Goal: Transaction & Acquisition: Obtain resource

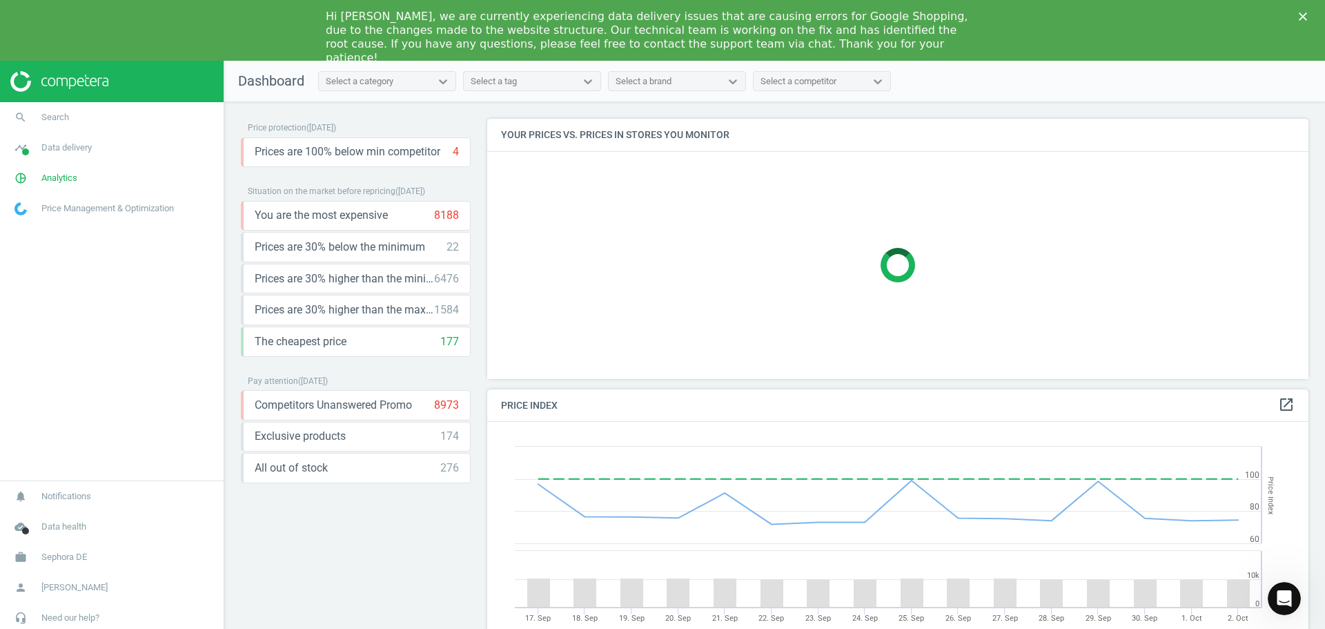
scroll to position [295, 832]
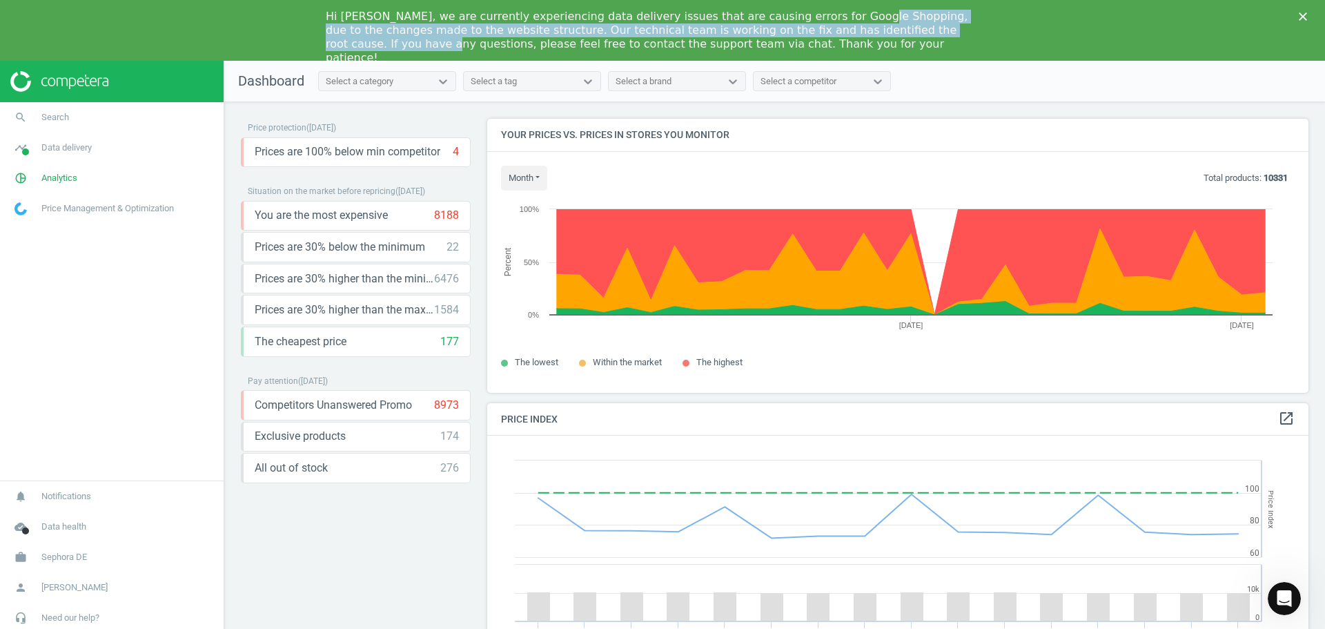
drag, startPoint x: 811, startPoint y: 11, endPoint x: 921, endPoint y: 26, distance: 111.4
click at [921, 26] on div "Hi [PERSON_NAME], we are currently experiencing data delivery issues that are c…" at bounding box center [652, 37] width 652 height 55
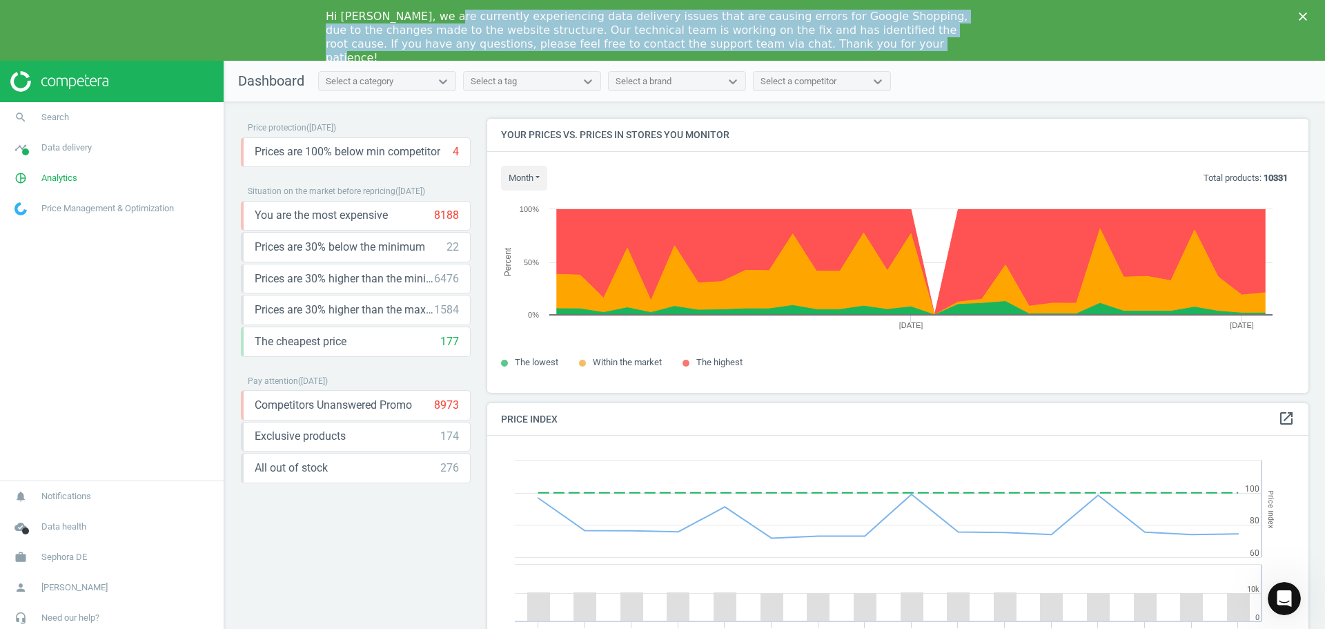
drag, startPoint x: 436, startPoint y: 16, endPoint x: 722, endPoint y: 39, distance: 287.3
click at [722, 39] on div "Hi [PERSON_NAME], we are currently experiencing data delivery issues that are c…" at bounding box center [652, 37] width 652 height 55
click at [701, 18] on div "Hi [PERSON_NAME], we are currently experiencing data delivery issues that are c…" at bounding box center [652, 37] width 652 height 55
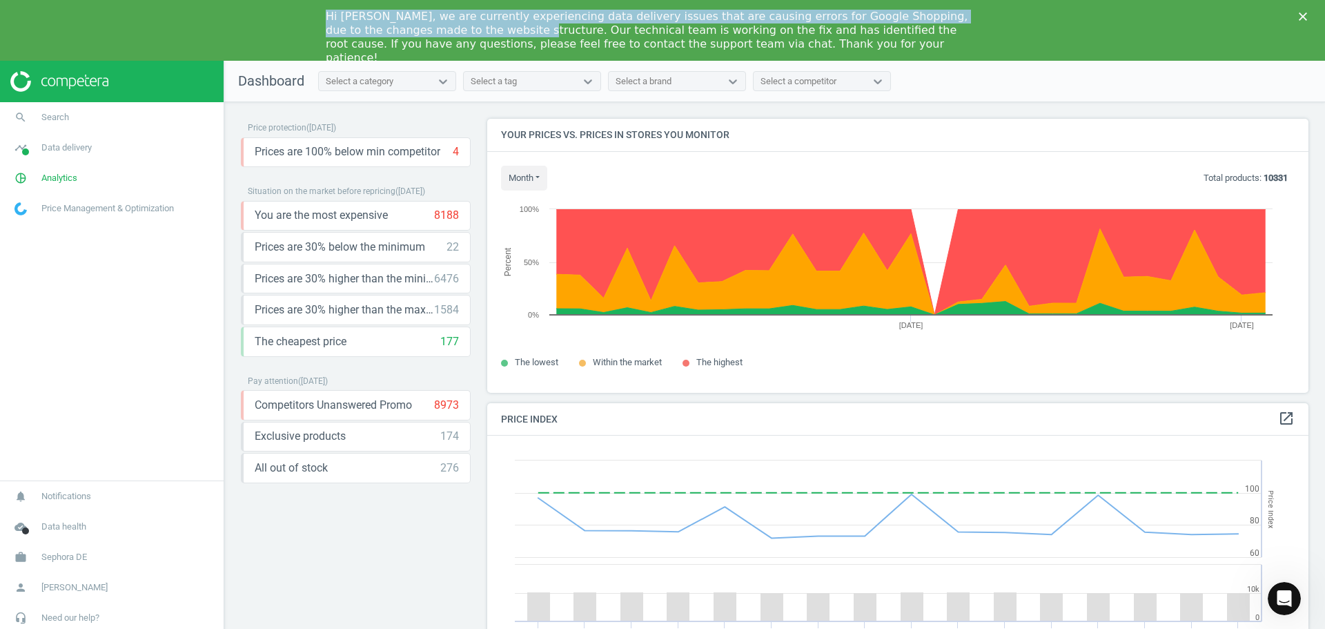
drag, startPoint x: 466, startPoint y: 29, endPoint x: 768, endPoint y: -8, distance: 304.6
click at [768, 0] on html "Hi [PERSON_NAME], we are currently experiencing data delivery issues that are c…" at bounding box center [662, 30] width 1325 height 61
click at [785, 17] on div "Hi [PERSON_NAME], we are currently experiencing data delivery issues that are c…" at bounding box center [652, 37] width 652 height 55
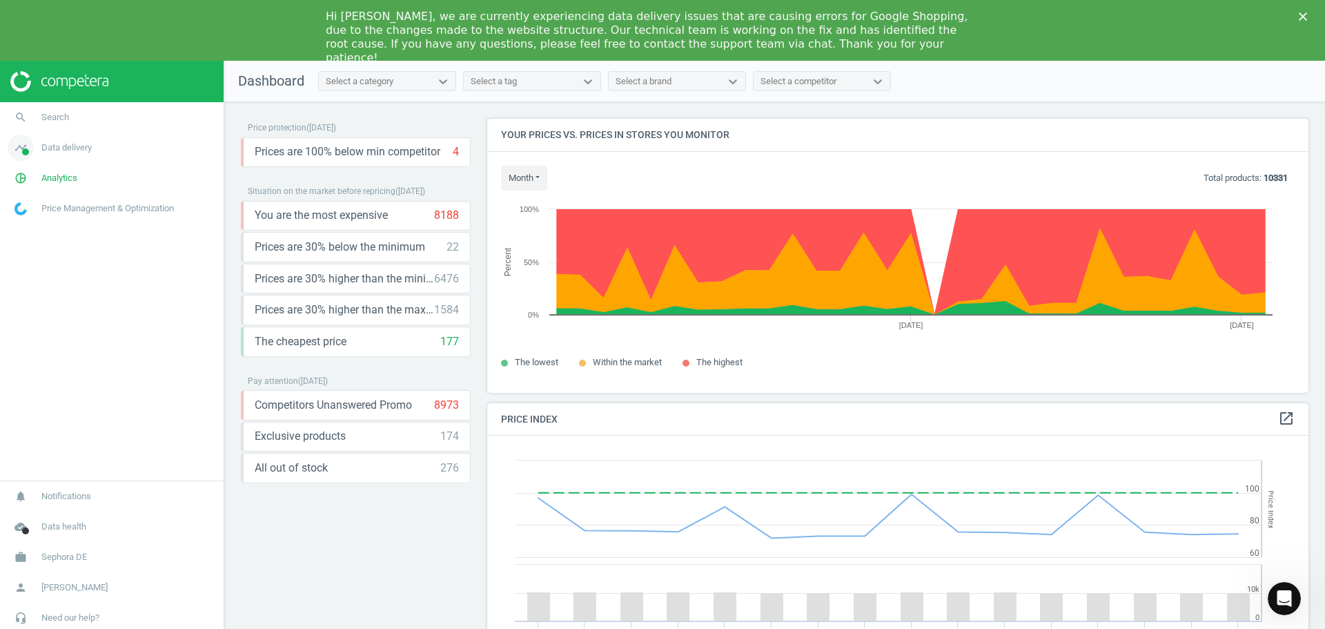
click at [86, 146] on span "Data delivery" at bounding box center [66, 147] width 50 height 12
click at [30, 178] on span "Overview" at bounding box center [31, 177] width 33 height 11
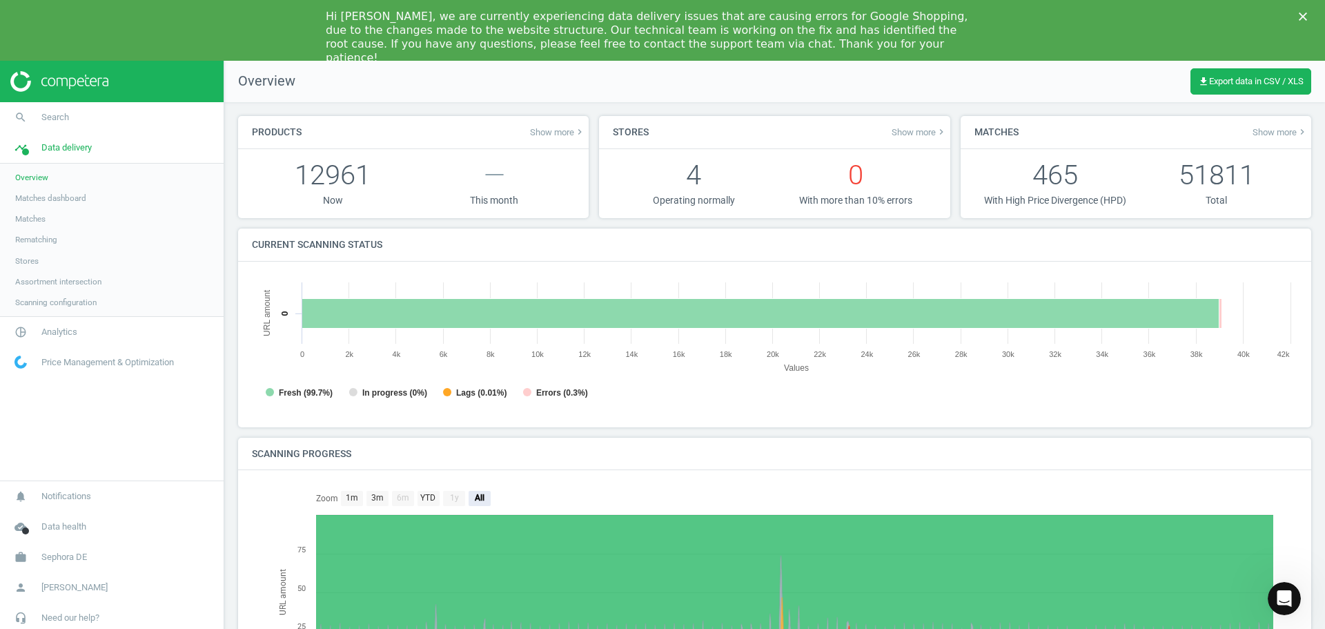
click at [1302, 15] on polygon "Close" at bounding box center [1303, 16] width 8 height 8
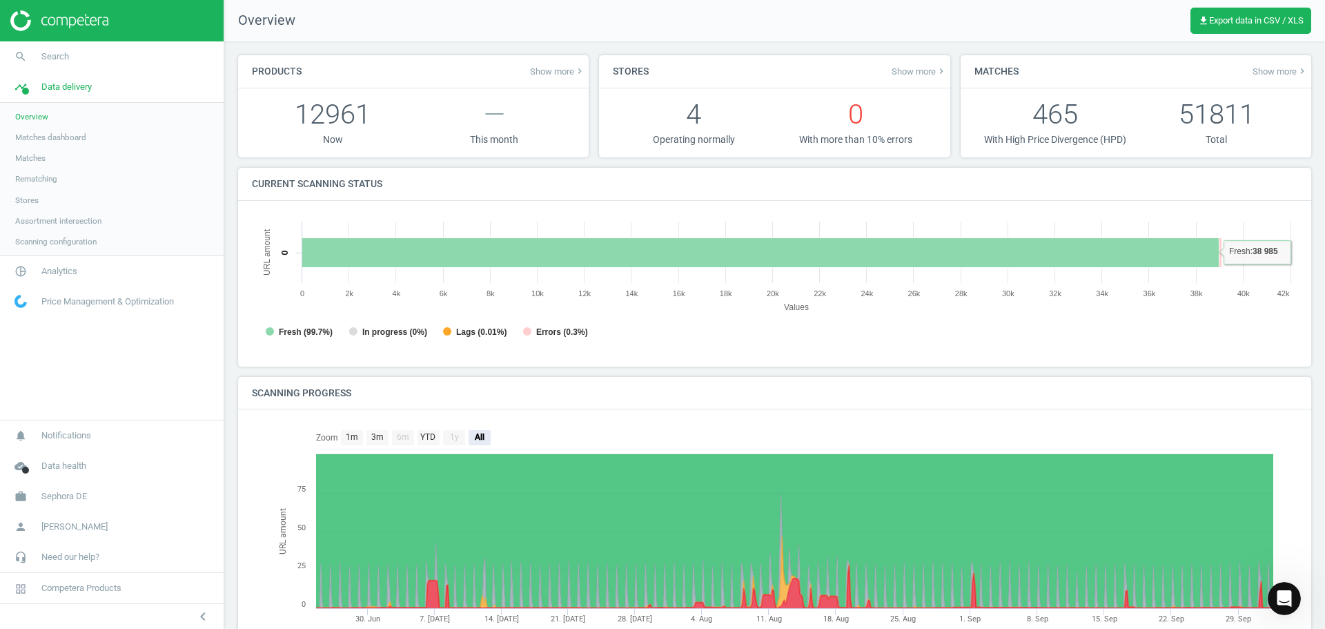
click at [61, 141] on span "Matches dashboard" at bounding box center [50, 137] width 71 height 11
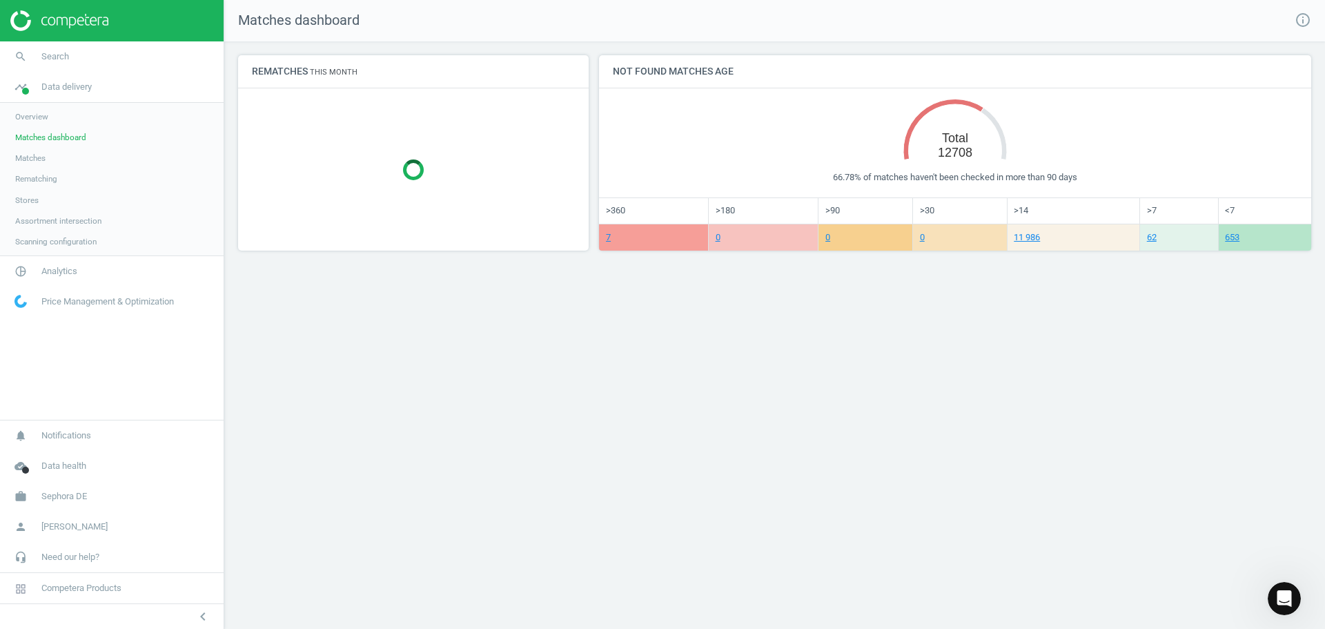
click at [63, 164] on link "Matches" at bounding box center [112, 158] width 224 height 21
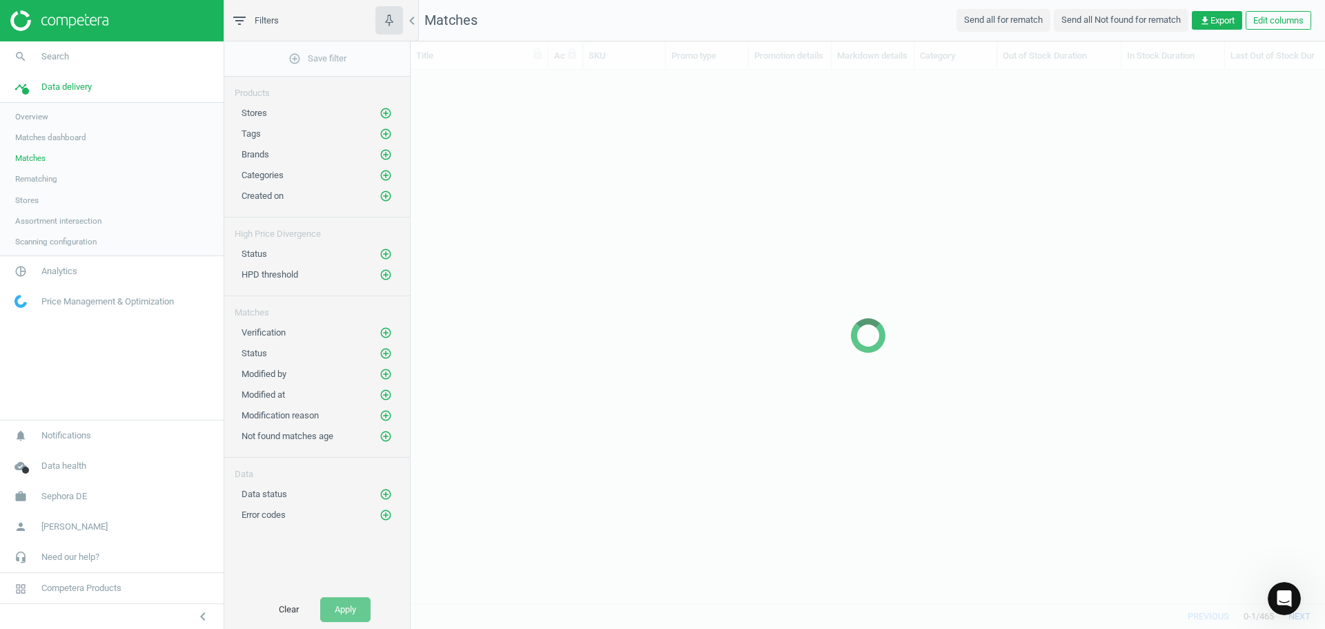
scroll to position [512, 904]
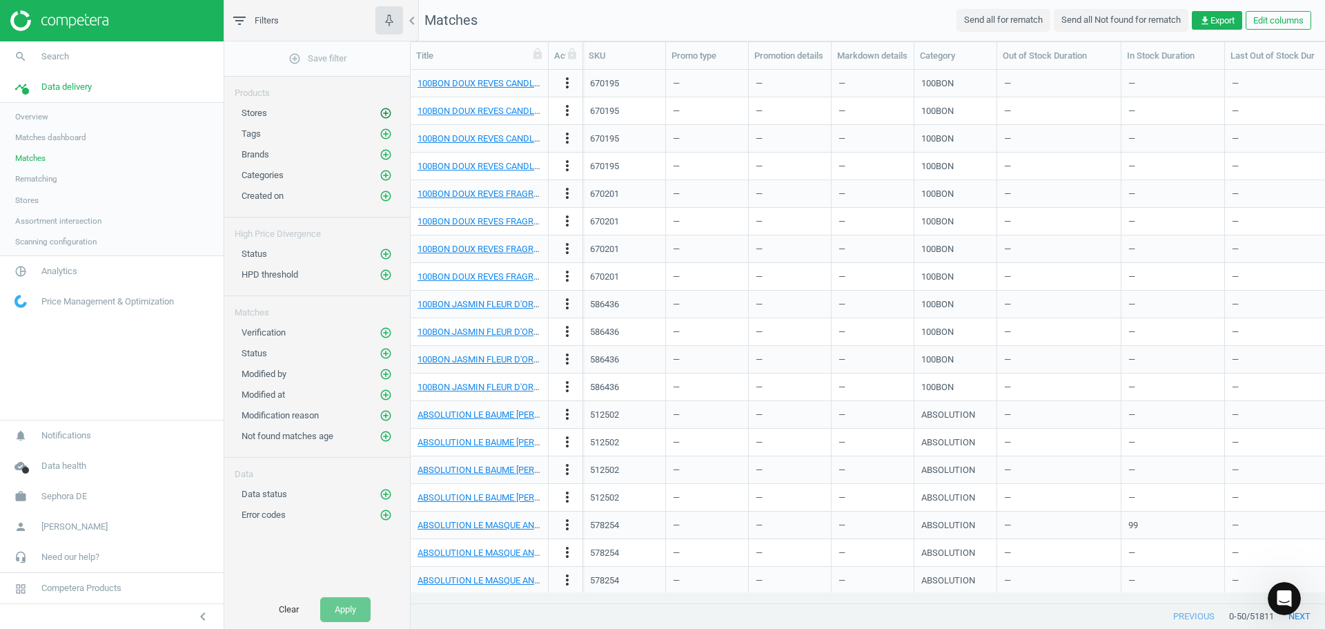
click at [382, 112] on icon "add_circle_outline" at bounding box center [386, 113] width 12 height 12
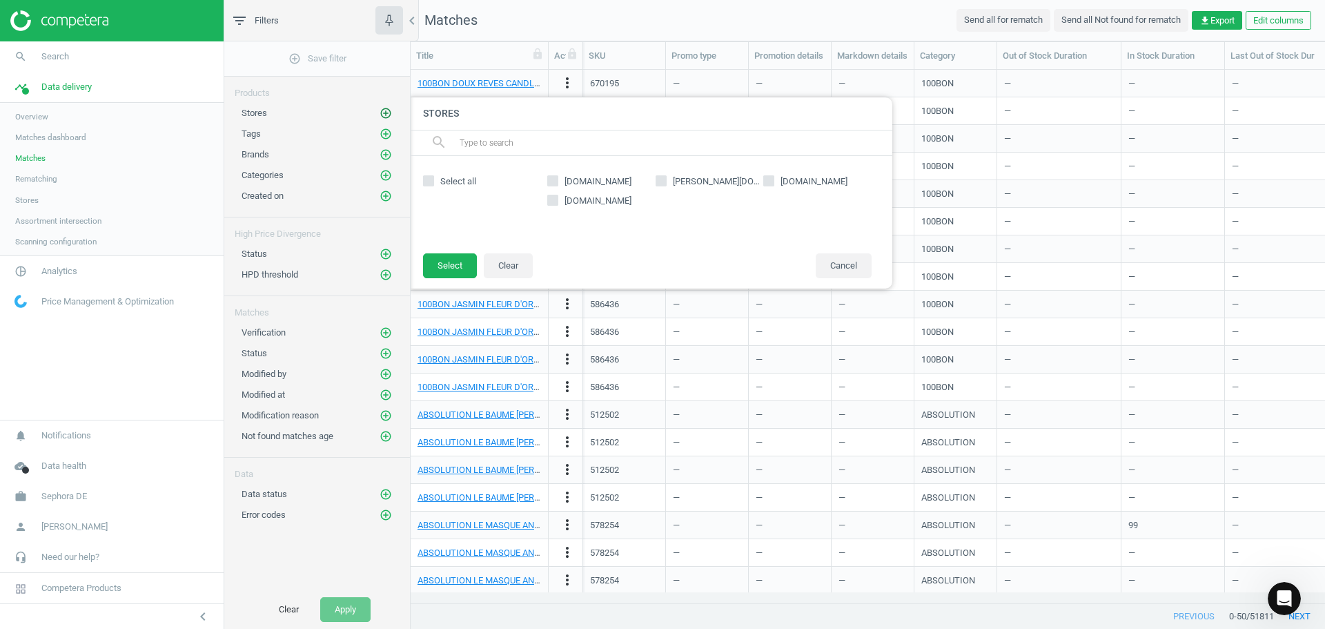
click at [383, 113] on icon "add_circle_outline" at bounding box center [386, 113] width 12 height 12
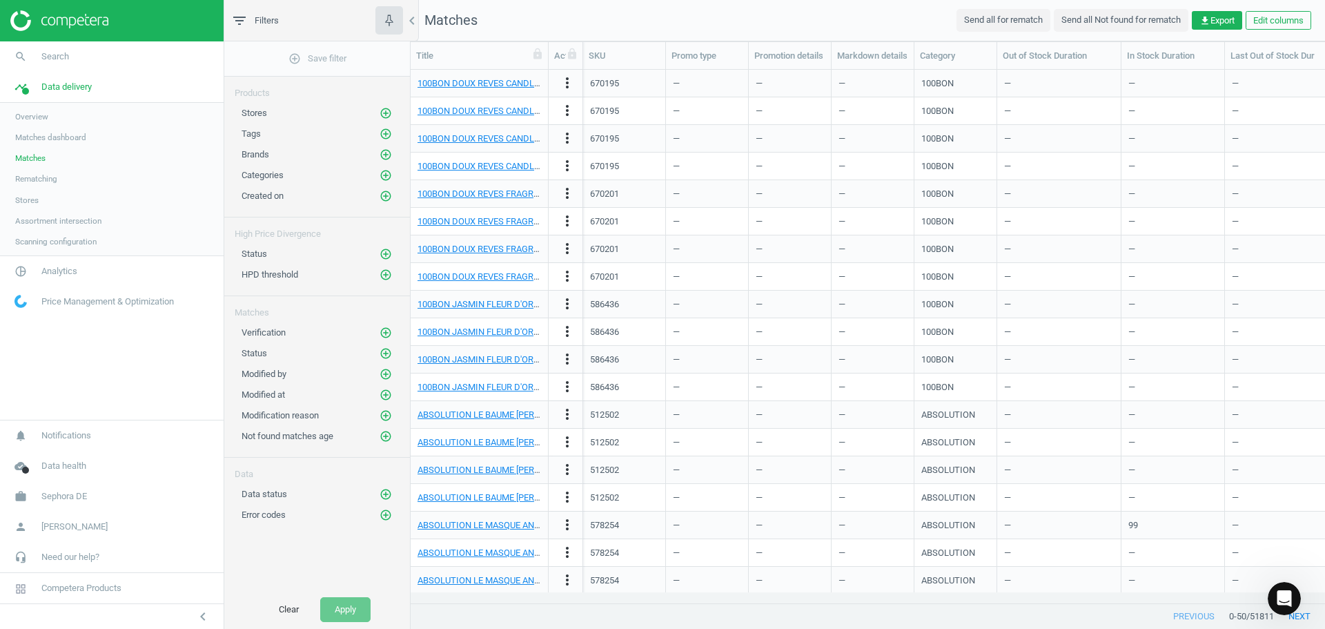
click at [261, 25] on span "Filters" at bounding box center [267, 20] width 24 height 12
click at [387, 112] on icon "add_circle_outline" at bounding box center [386, 113] width 12 height 12
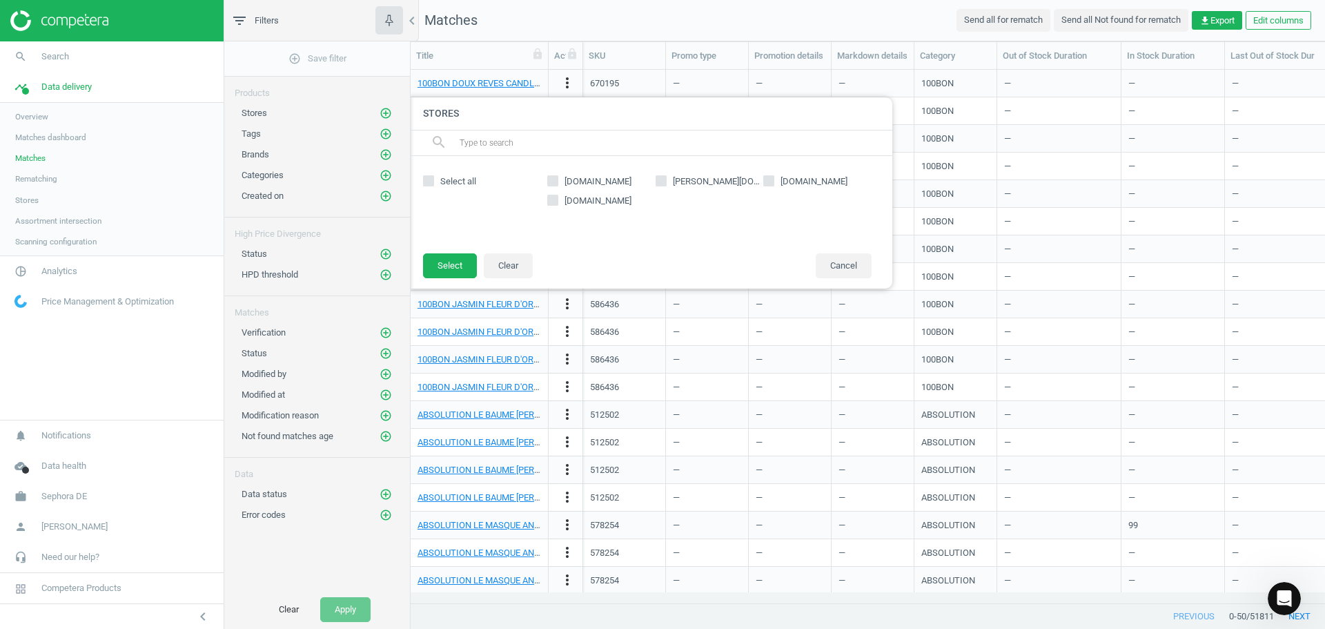
click at [130, 606] on div "chevron_left" at bounding box center [112, 616] width 224 height 26
click at [133, 603] on span "Competera Products" at bounding box center [112, 588] width 224 height 30
click at [497, 23] on div at bounding box center [1073, 314] width 1325 height 629
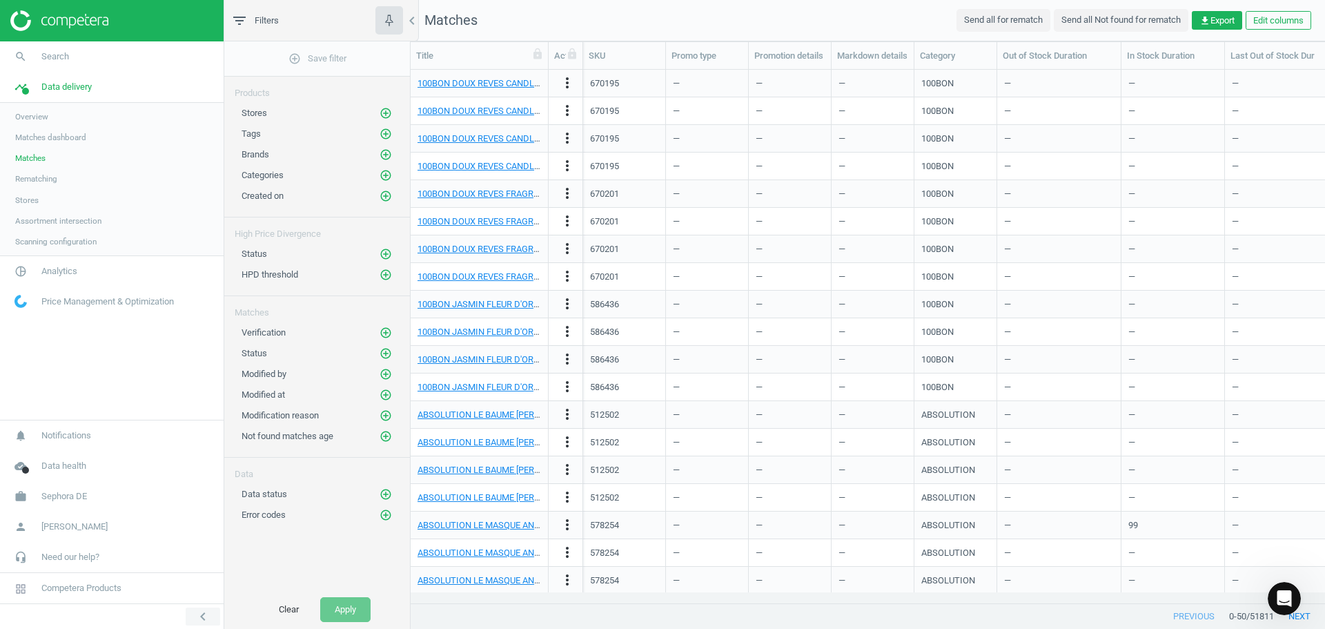
click at [204, 618] on icon "chevron_left" at bounding box center [203, 616] width 17 height 17
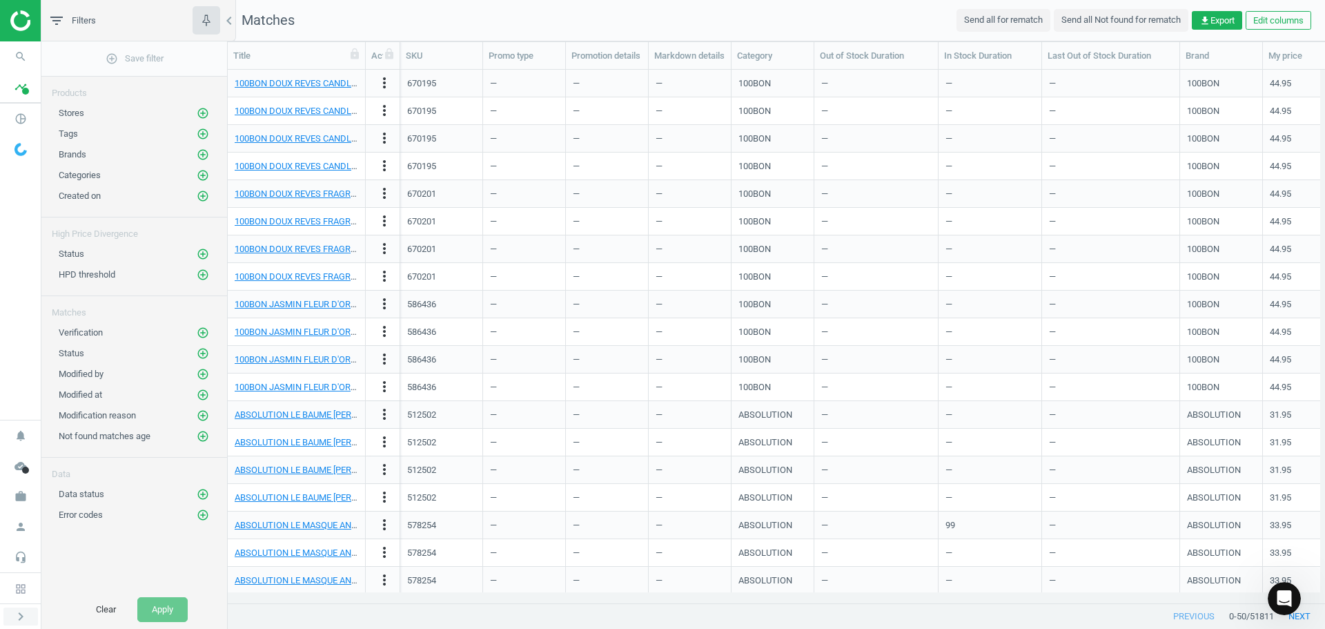
scroll to position [512, 1087]
click at [23, 586] on icon at bounding box center [20, 588] width 11 height 11
click at [22, 612] on icon "chevron_right" at bounding box center [20, 616] width 17 height 17
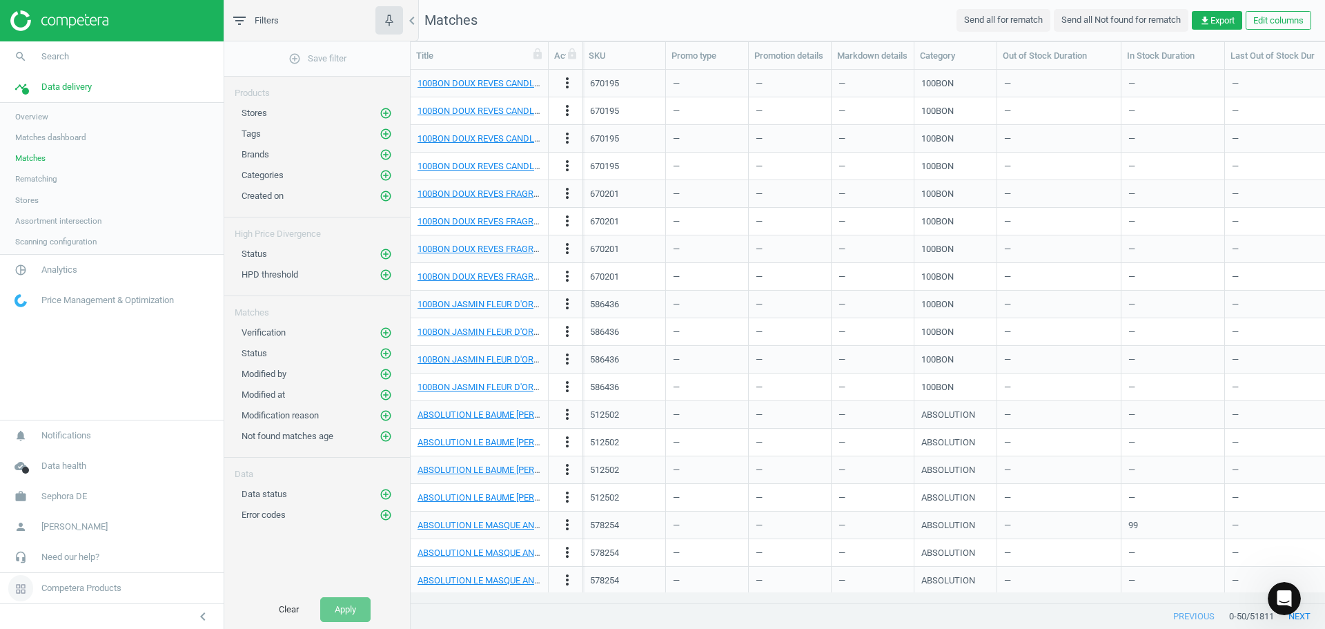
scroll to position [512, 904]
click at [72, 527] on span "[PERSON_NAME]" at bounding box center [74, 526] width 66 height 12
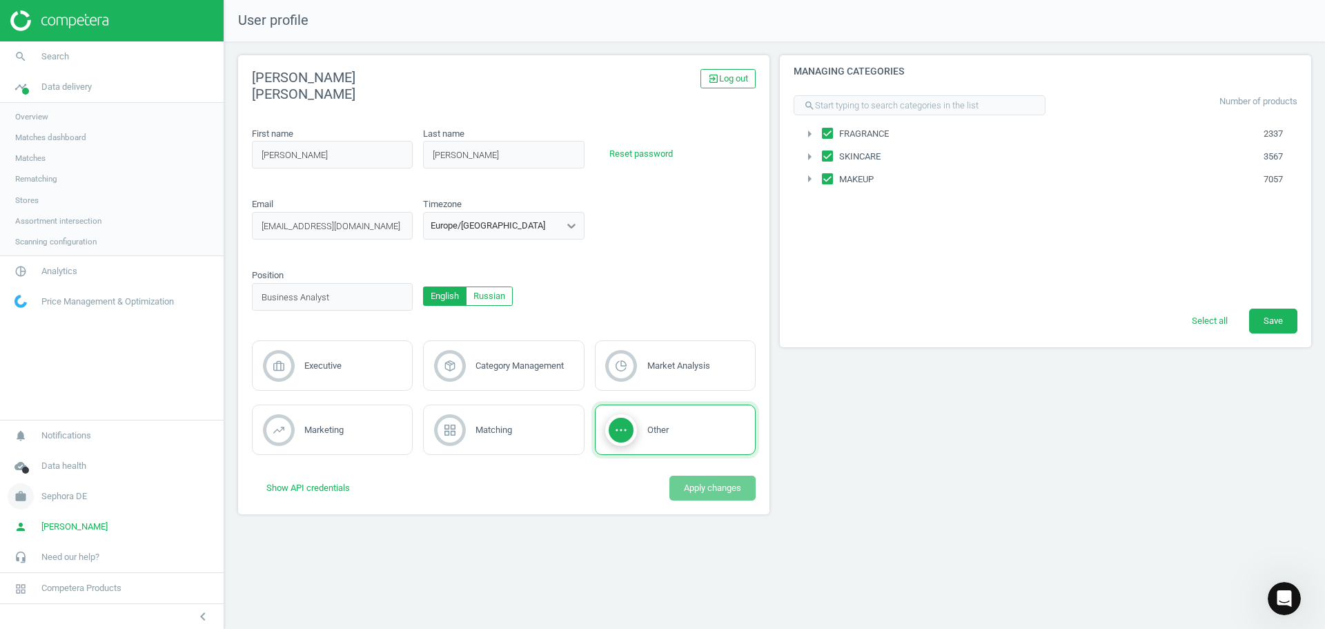
click at [80, 498] on span "Sephora DE" at bounding box center [64, 496] width 46 height 12
click at [59, 423] on span "Sephora DE" at bounding box center [64, 426] width 46 height 12
click at [70, 500] on span "Sephora DE" at bounding box center [64, 496] width 46 height 12
click at [57, 455] on span "Switch campaign" at bounding box center [45, 455] width 61 height 11
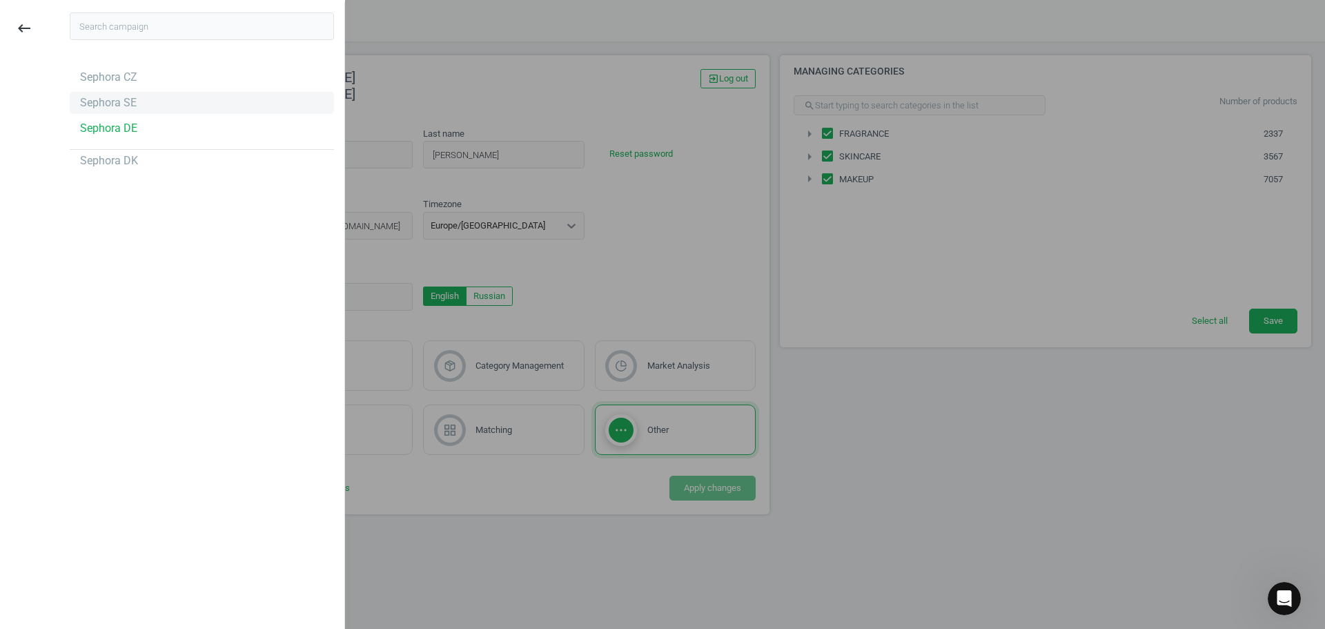
click at [88, 107] on div "Sephora SE" at bounding box center [108, 102] width 57 height 15
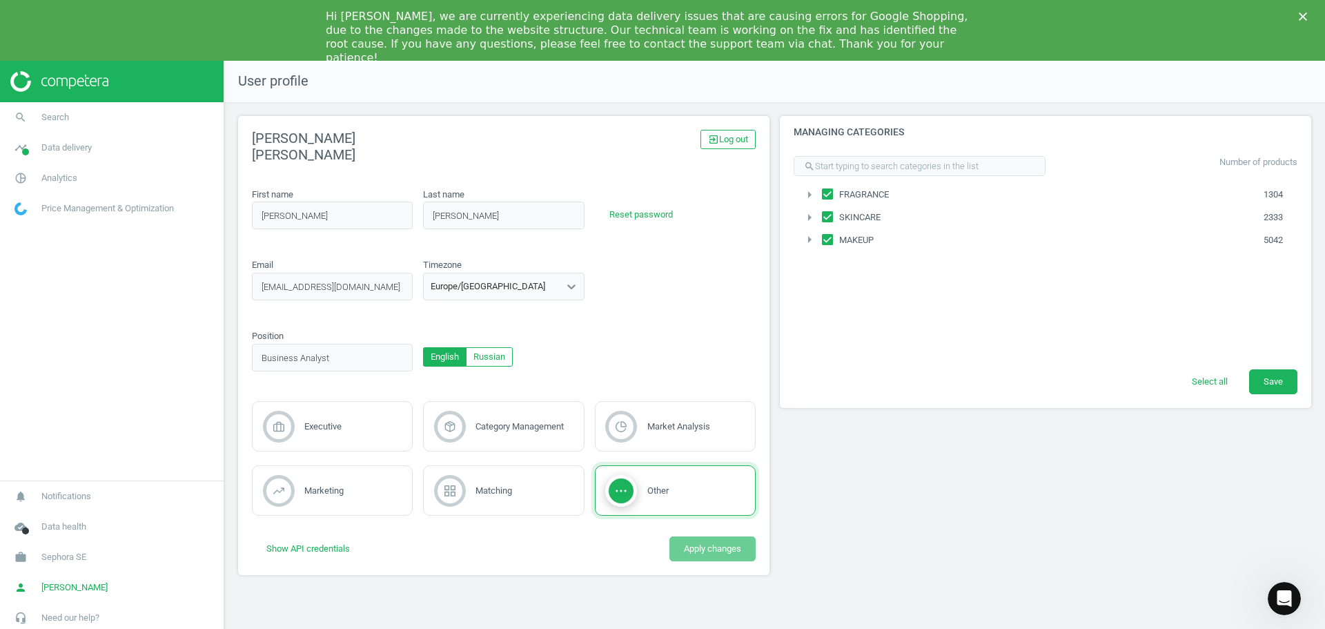
click at [1086, 527] on div "Managing categories search Number of products arrow_right FRAGRANCE 1304 arrow_…" at bounding box center [1046, 350] width 542 height 469
click at [75, 156] on link "timeline Data delivery" at bounding box center [112, 148] width 224 height 30
click at [39, 224] on span "Matches" at bounding box center [30, 218] width 30 height 11
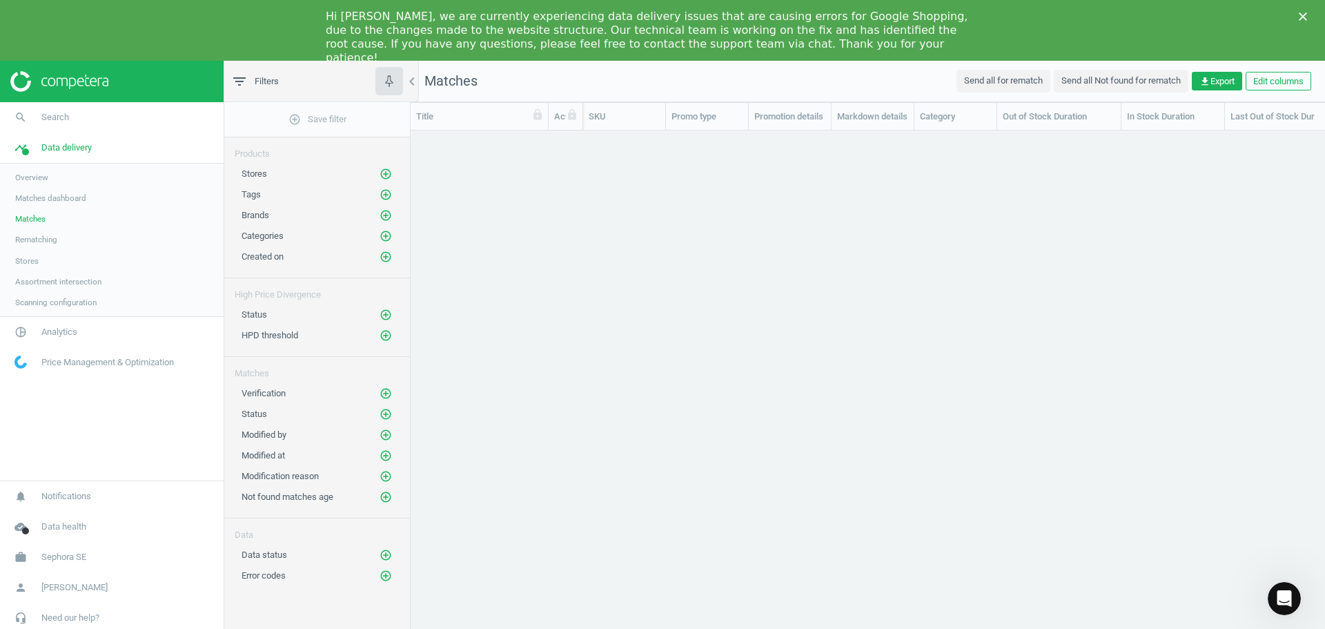
scroll to position [512, 904]
click at [55, 200] on span "Matches dashboard" at bounding box center [50, 198] width 71 height 11
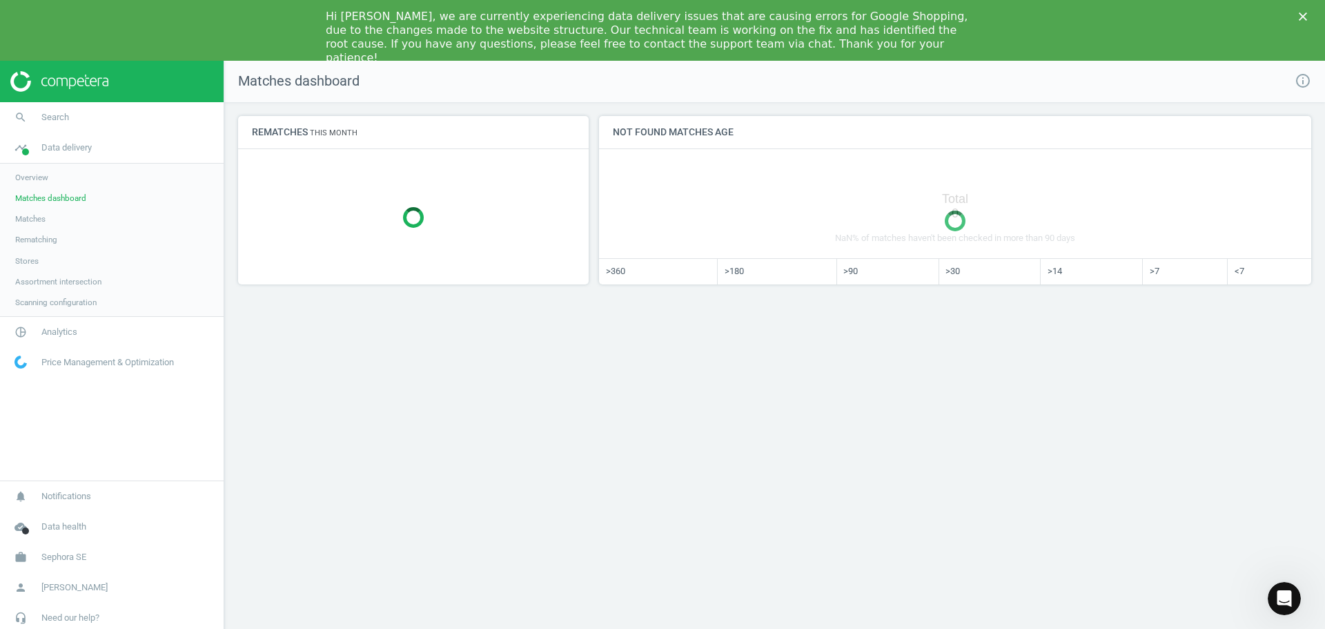
click at [51, 223] on link "Matches" at bounding box center [112, 218] width 224 height 21
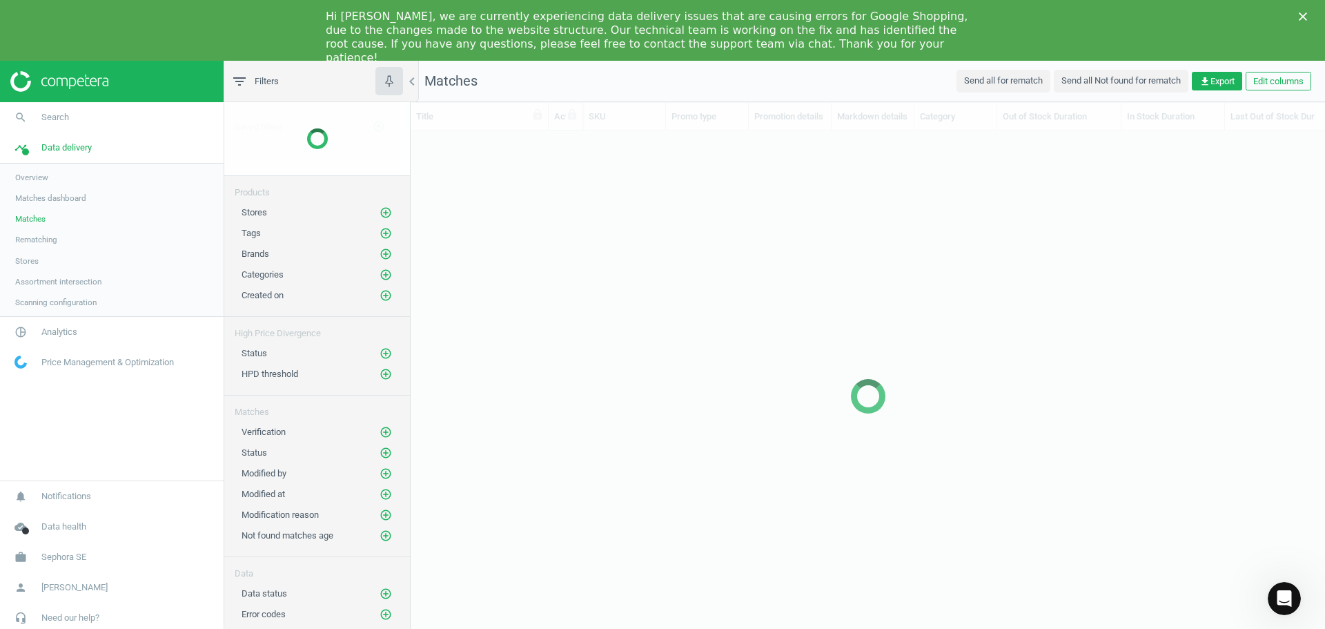
scroll to position [512, 904]
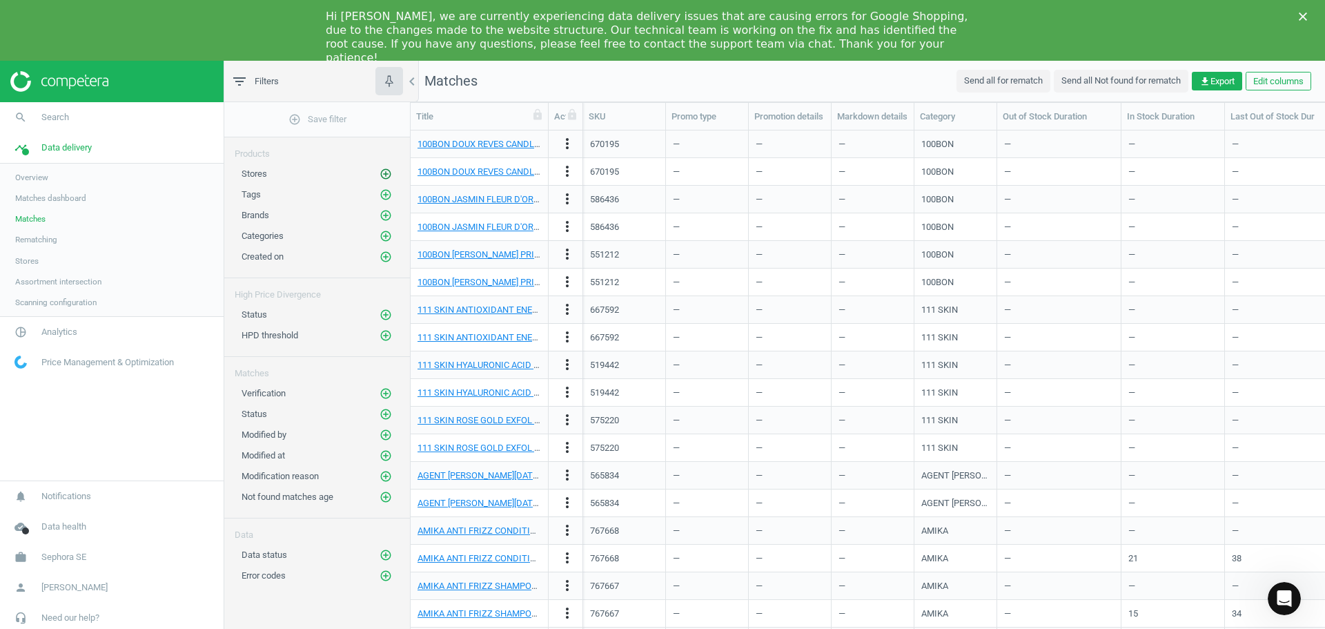
click at [387, 175] on icon "add_circle_outline" at bounding box center [386, 174] width 12 height 12
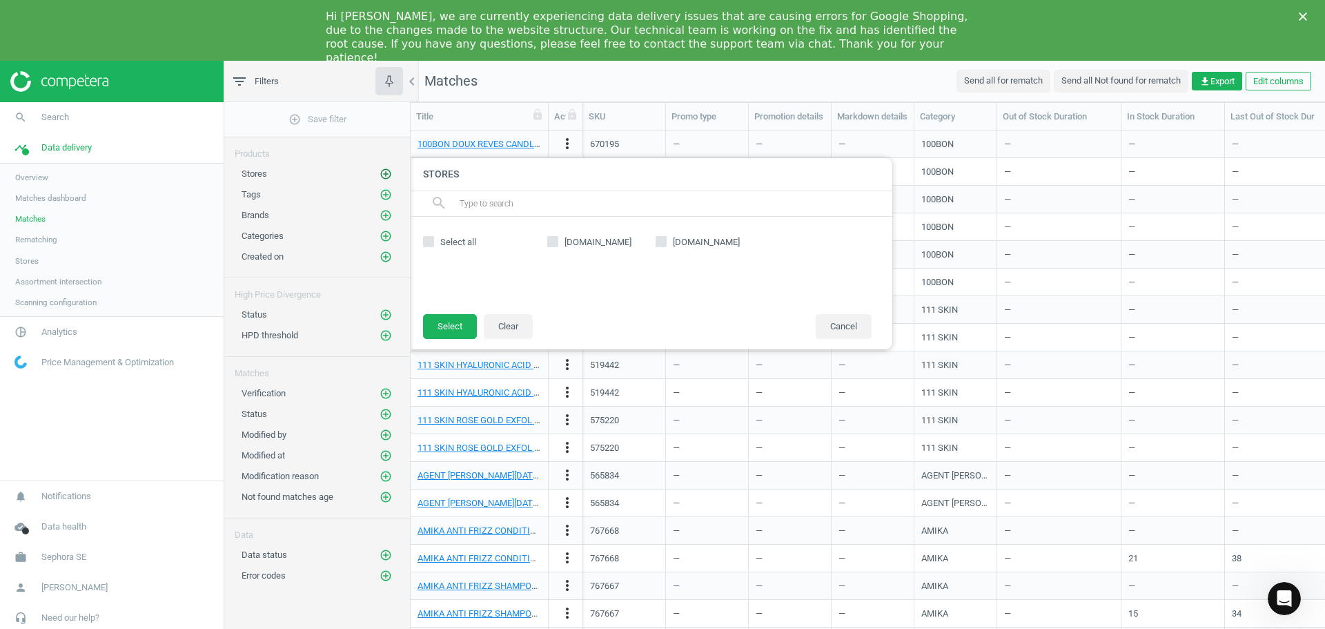
click at [387, 175] on icon "add_circle_outline" at bounding box center [386, 174] width 12 height 12
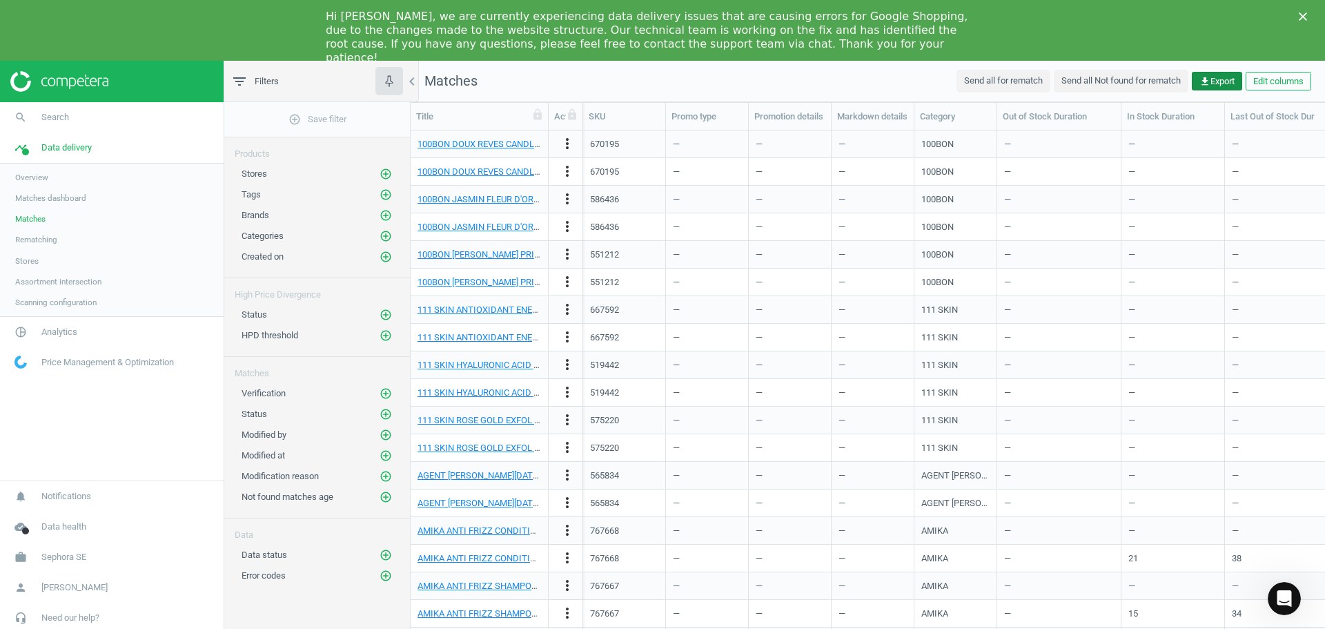
click at [1234, 81] on span "get_app Export" at bounding box center [1217, 81] width 35 height 12
click at [1177, 110] on label "CSV for Excel" at bounding box center [1194, 109] width 66 height 12
click at [1170, 110] on input "CSV for Excel" at bounding box center [1165, 107] width 9 height 9
radio input "true"
drag, startPoint x: 1110, startPoint y: 110, endPoint x: 1092, endPoint y: 114, distance: 18.4
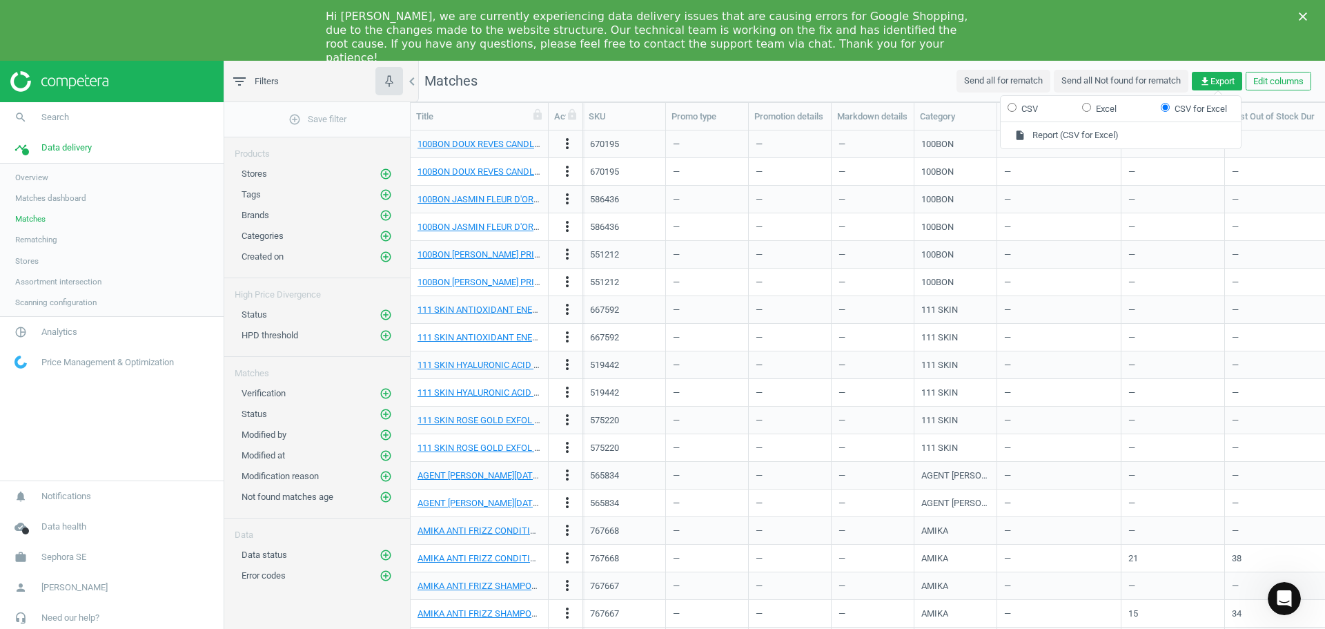
click at [1109, 110] on label "Excel" at bounding box center [1099, 109] width 35 height 12
click at [1091, 110] on input "Excel" at bounding box center [1086, 107] width 9 height 9
radio input "true"
click at [1023, 118] on form "CSV Excel CSV for Excel" at bounding box center [1121, 109] width 240 height 26
click at [1032, 110] on label "CSV" at bounding box center [1023, 109] width 30 height 12
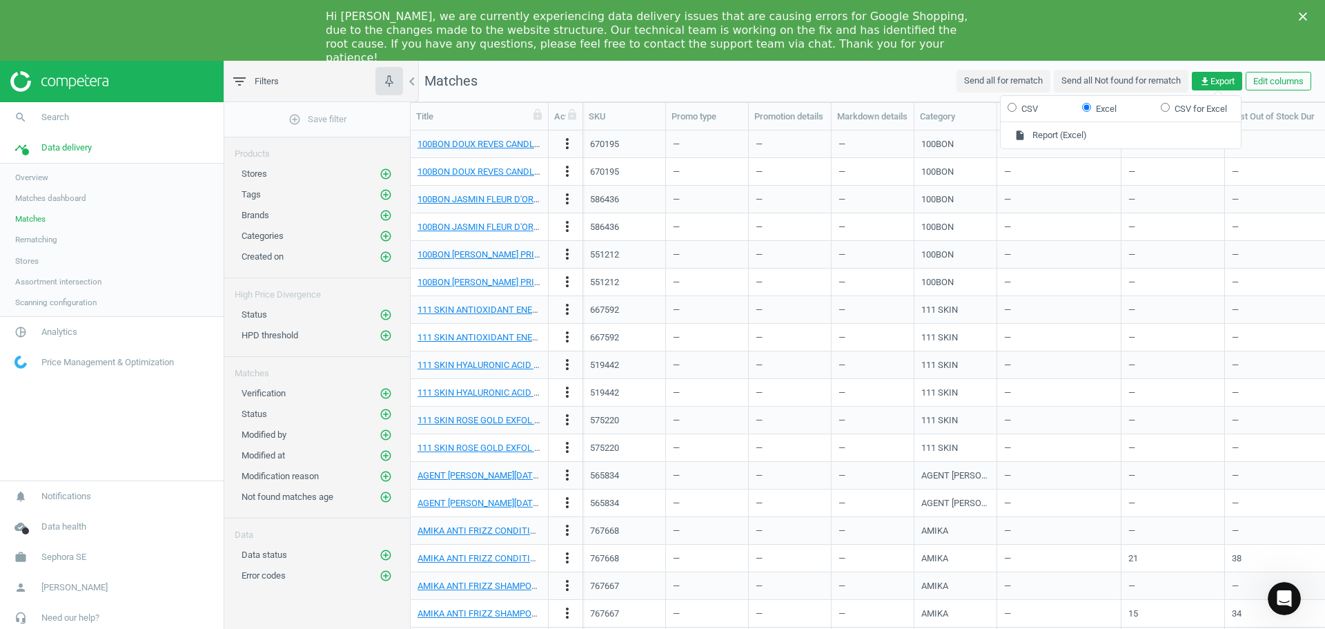
click at [1017, 110] on input "CSV" at bounding box center [1012, 107] width 9 height 9
radio input "true"
click at [1086, 104] on input "Excel" at bounding box center [1086, 107] width 9 height 9
radio input "true"
click at [1074, 137] on button "insert_drive_file Report (Excel)" at bounding box center [1121, 135] width 240 height 26
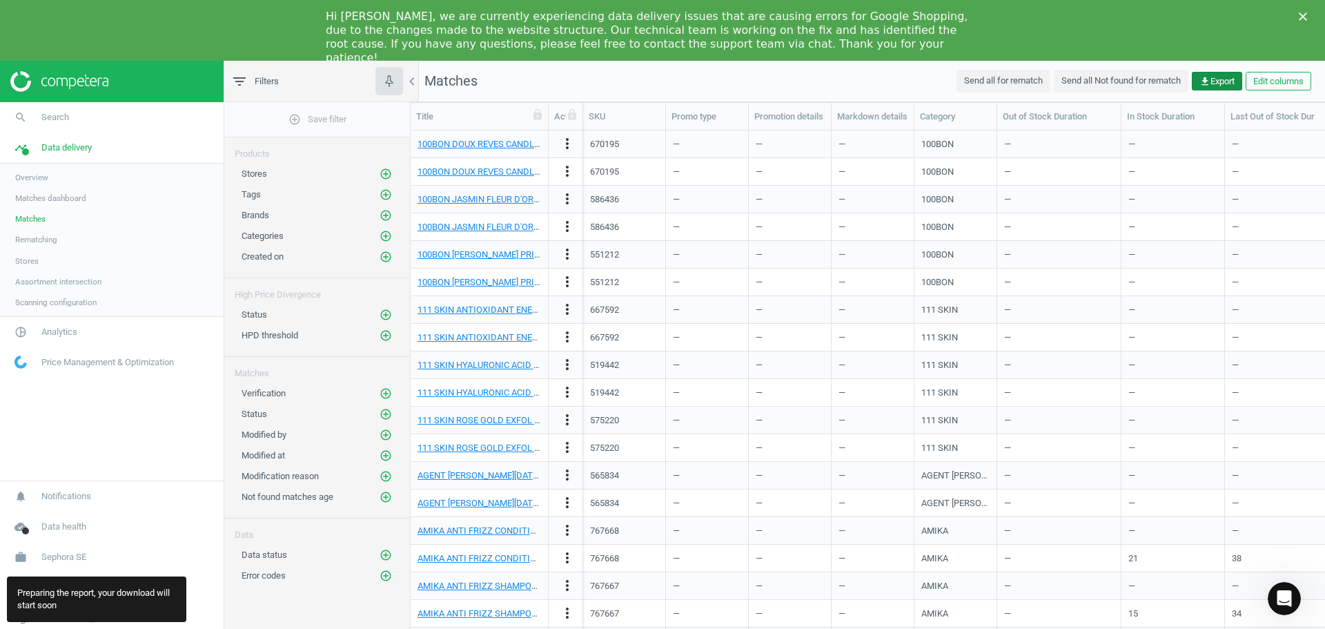
click at [1214, 88] on button "get_app Export" at bounding box center [1217, 81] width 50 height 19
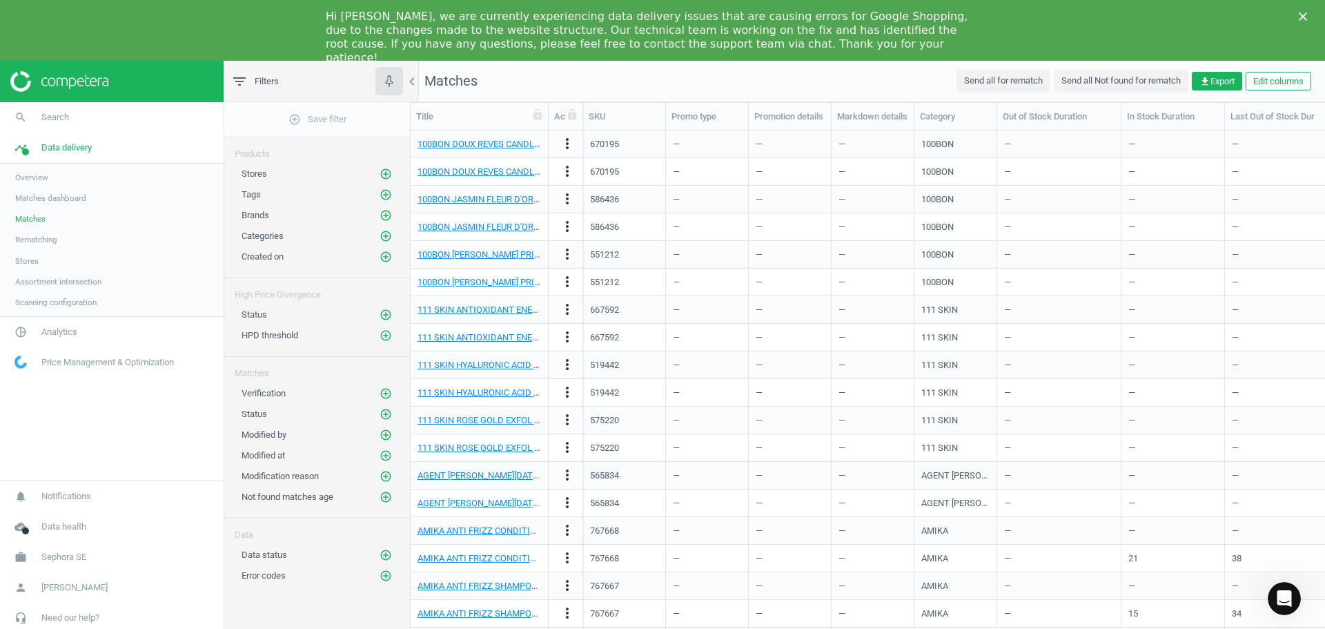
click at [49, 243] on span "Rematching" at bounding box center [36, 239] width 42 height 11
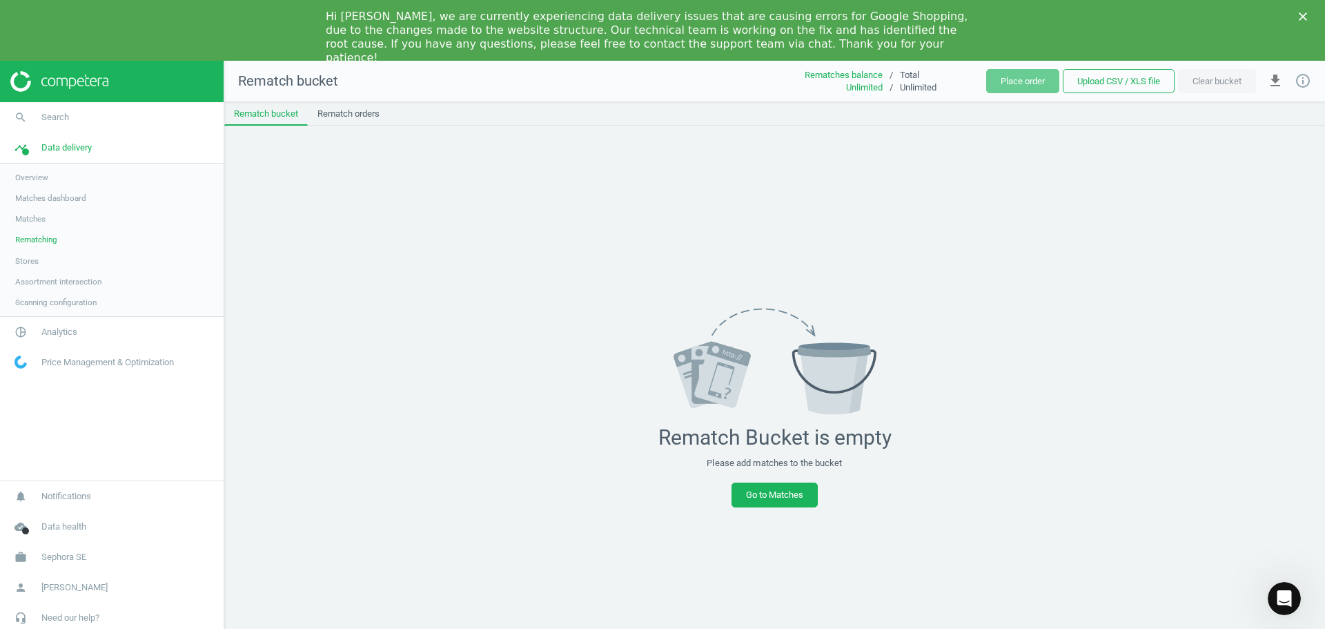
click at [81, 198] on span "Matches dashboard" at bounding box center [50, 198] width 71 height 11
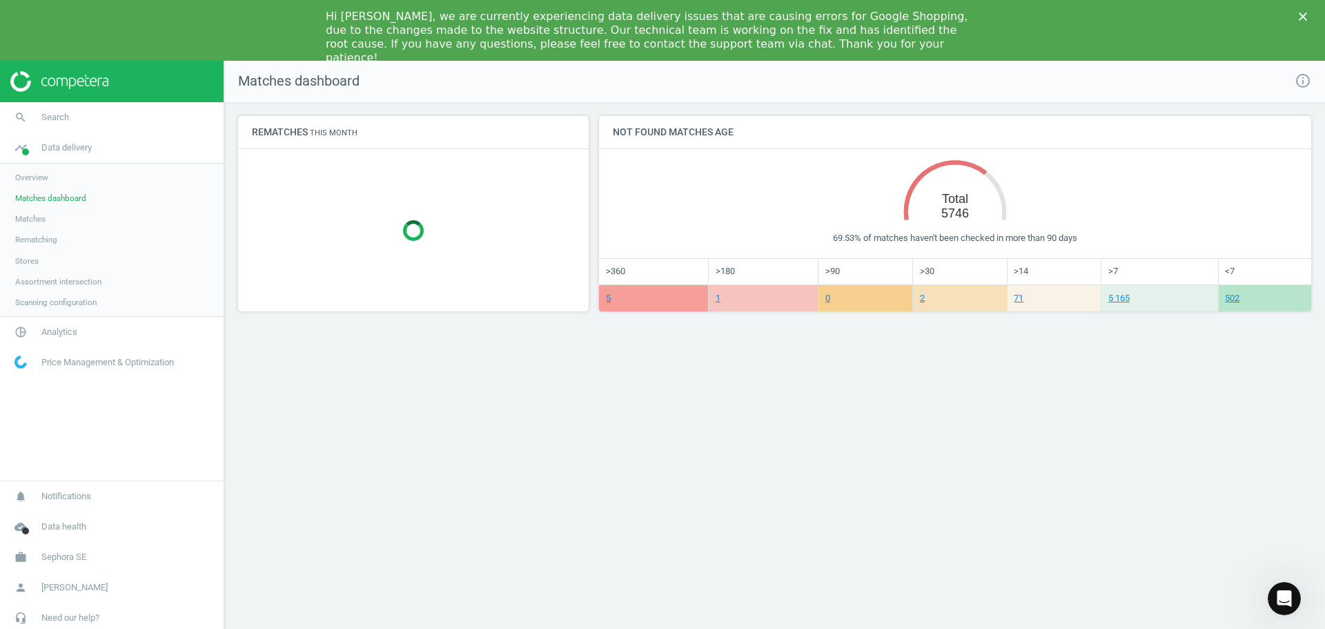
click at [28, 177] on span "Overview" at bounding box center [31, 177] width 33 height 11
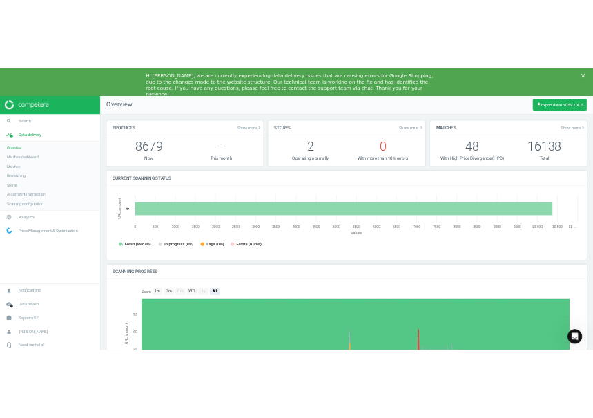
scroll to position [7, 7]
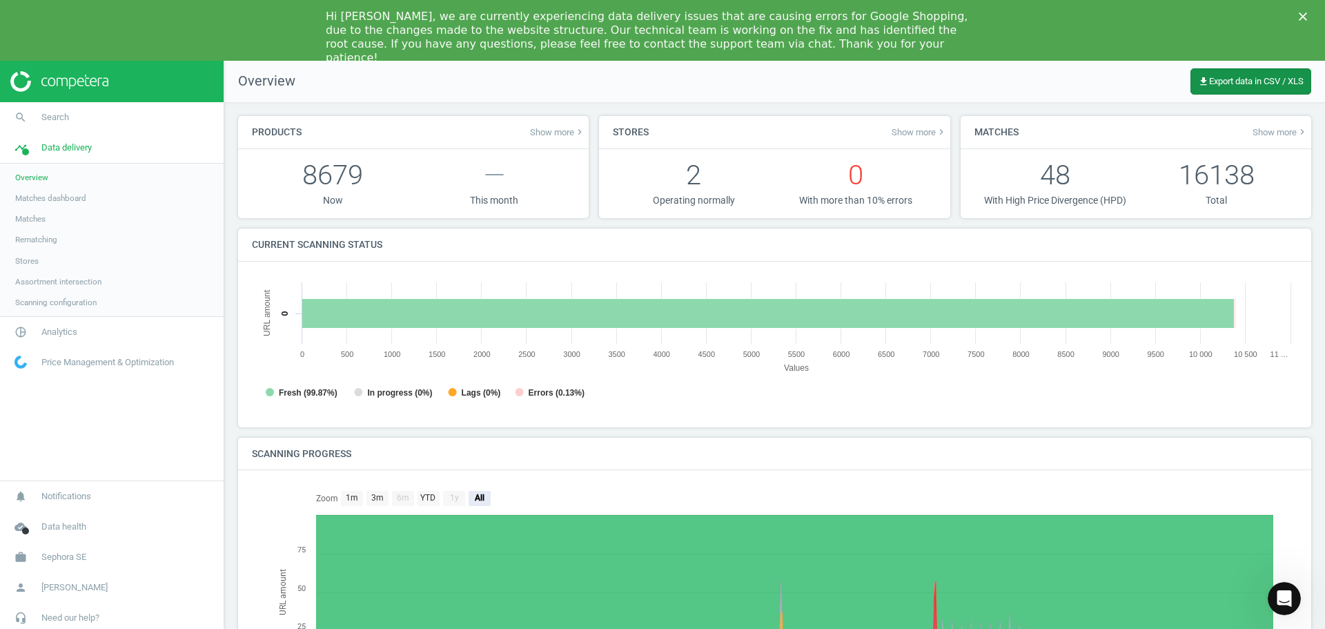
click at [1215, 79] on span "get_app Export data in CSV / XLS" at bounding box center [1251, 81] width 106 height 11
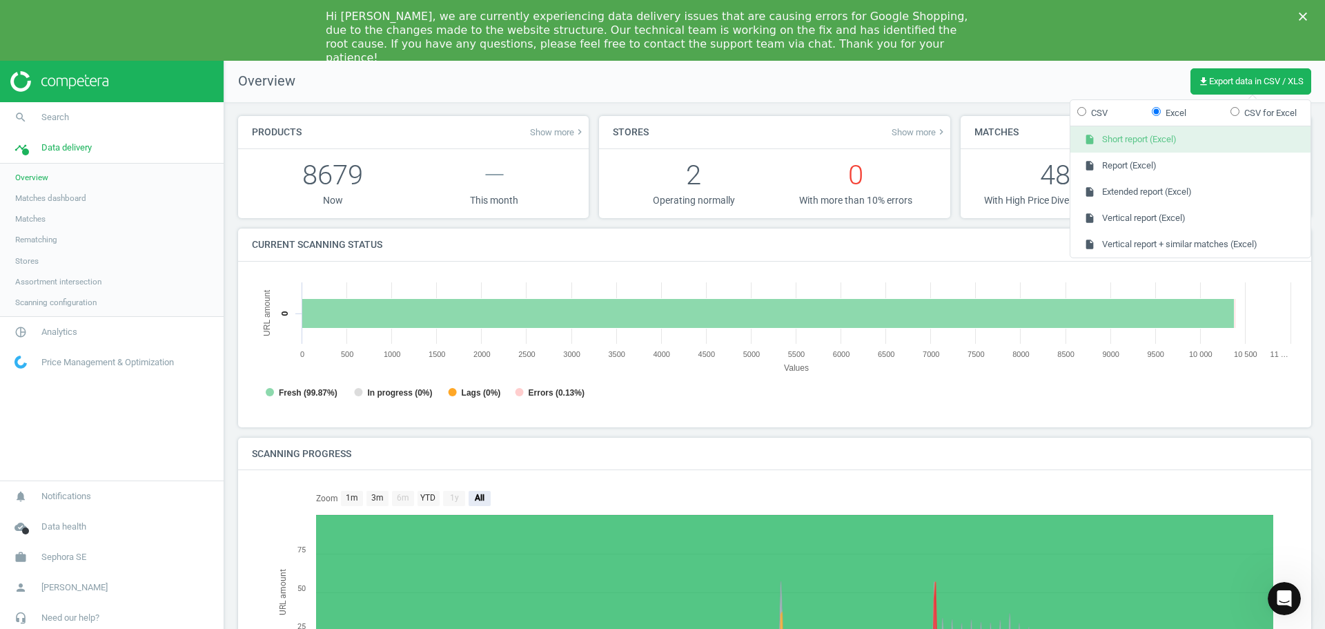
click at [1177, 133] on button "insert_drive_file Short report (Excel)" at bounding box center [1191, 139] width 240 height 26
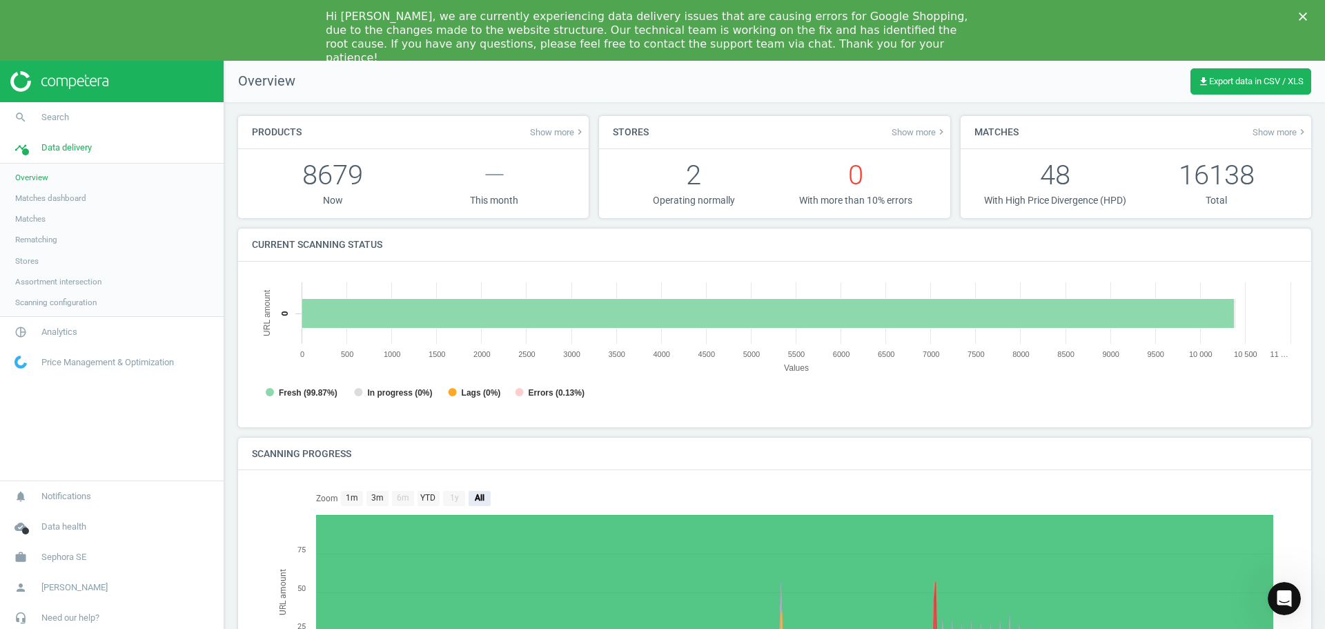
click at [1024, 57] on div "Hi [PERSON_NAME], we are currently experiencing data delivery issues that are c…" at bounding box center [662, 30] width 1325 height 61
click at [1272, 84] on span "get_app Export data in CSV / XLS" at bounding box center [1251, 81] width 106 height 11
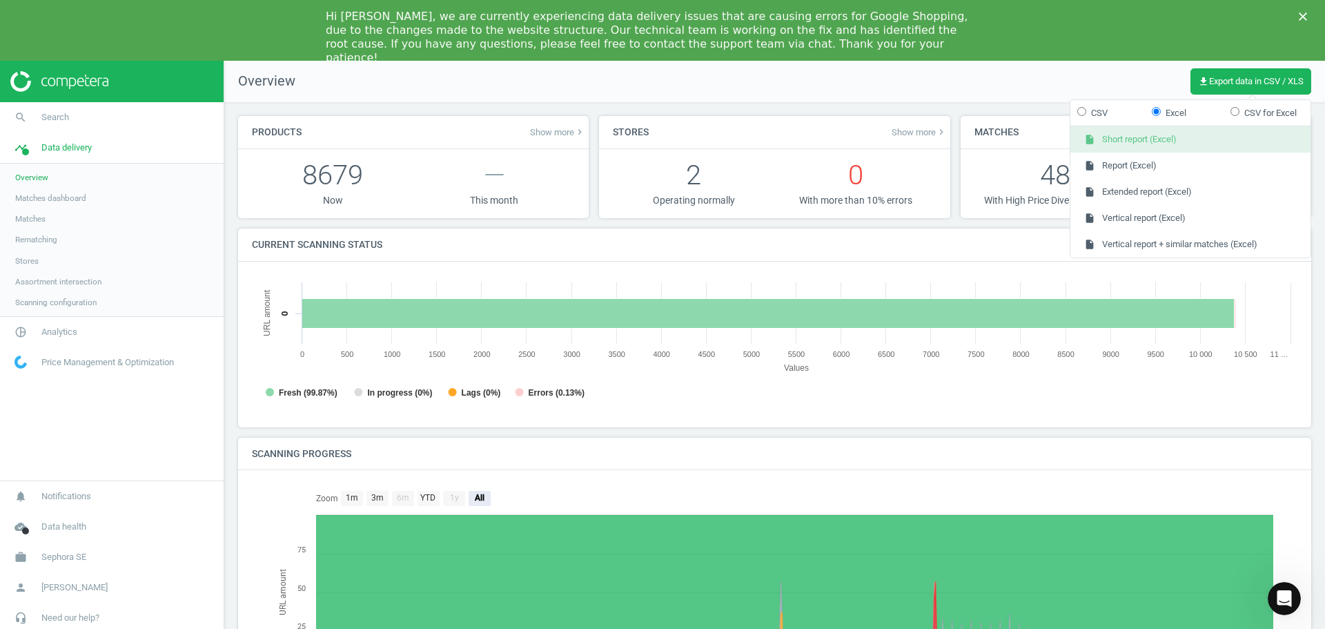
click at [1155, 136] on button "insert_drive_file Short report (Excel)" at bounding box center [1191, 139] width 240 height 26
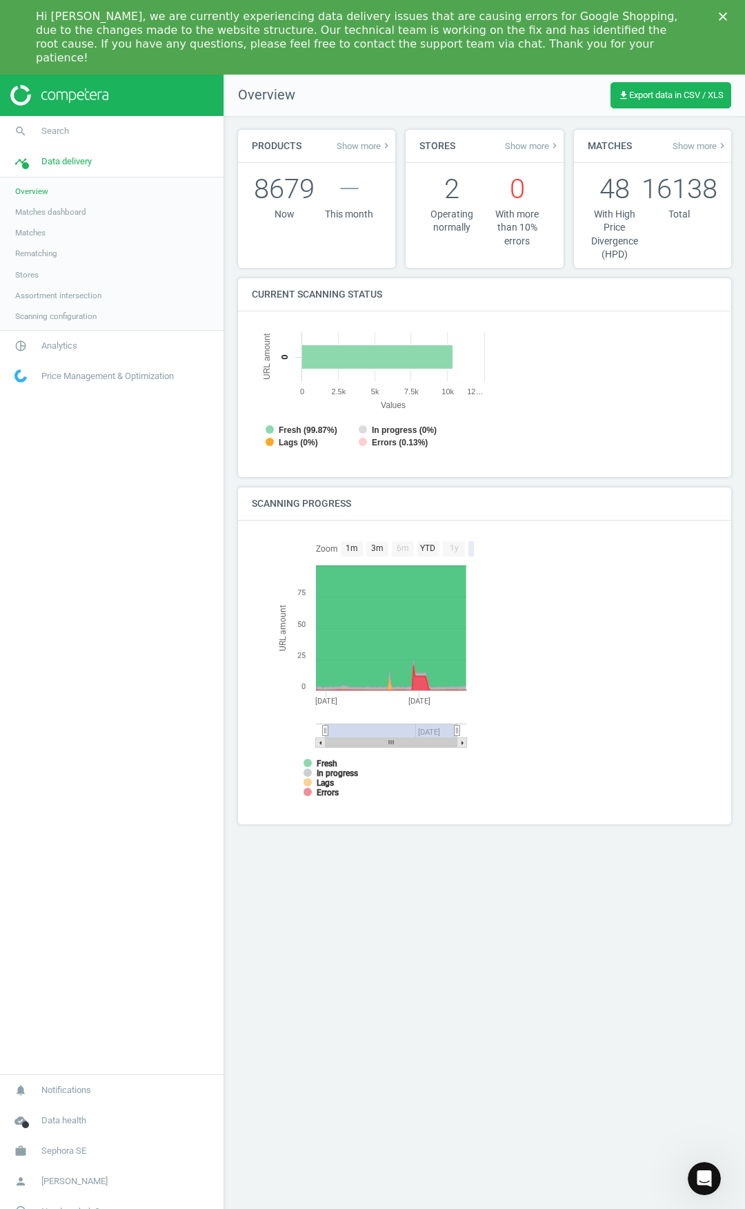
scroll to position [297, 487]
